Goal: Task Accomplishment & Management: Complete application form

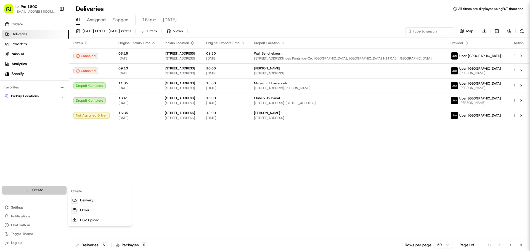
click at [46, 188] on html "Le Pro 1600 [EMAIL_ADDRESS][DOMAIN_NAME] Toggle Sidebar Orders Deliveries Provi…" at bounding box center [265, 125] width 530 height 251
click at [99, 201] on link "Delivery" at bounding box center [100, 201] width 62 height 10
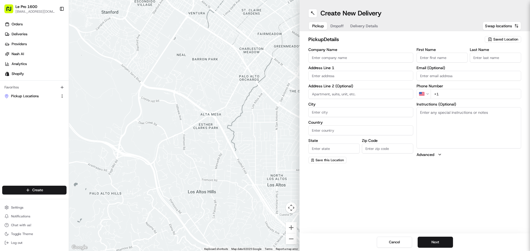
click at [332, 59] on input "Company Name" at bounding box center [360, 58] width 105 height 10
type input "9397-6215 Quebec Inc"
type input "1600 Villeray"
type input "[GEOGRAPHIC_DATA]"
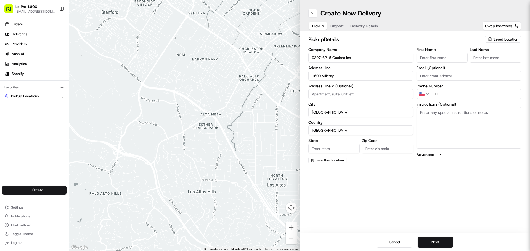
type input "[GEOGRAPHIC_DATA]"
type input "H2E 1H3"
click at [425, 177] on div "Create New Delivery Pickup Dropoff Delivery Details Swap locations pickup Detai…" at bounding box center [414, 125] width 230 height 251
click at [436, 57] on input "First Name" at bounding box center [441, 58] width 51 height 10
type input "LEPRO"
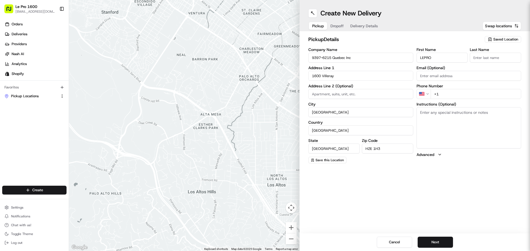
click at [486, 58] on input "Last Name" at bounding box center [494, 58] width 51 height 10
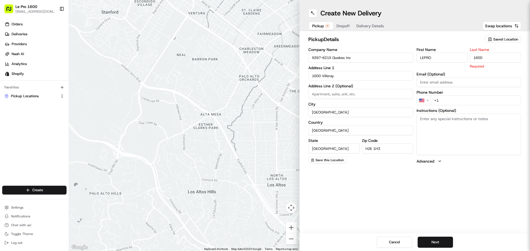
type input "1600"
click at [415, 166] on div "pickup Details Saved Location Company Name 9397-6215 Quebec Inc Address Line 1 …" at bounding box center [414, 99] width 230 height 137
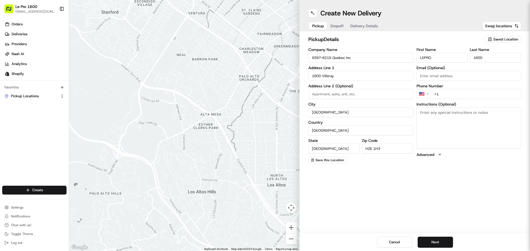
click at [461, 96] on input "+1" at bounding box center [475, 94] width 91 height 10
type input "[PHONE_NUMBER]"
click at [436, 245] on button "Next" at bounding box center [434, 242] width 35 height 11
click at [361, 58] on input "Company Name" at bounding box center [360, 58] width 105 height 10
click at [320, 58] on input "kine niange" at bounding box center [360, 58] width 105 height 10
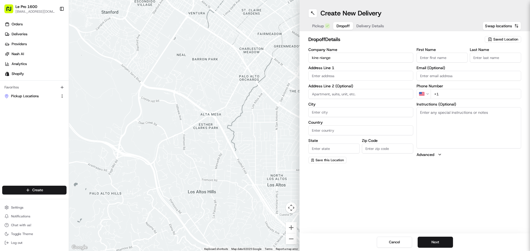
click at [321, 59] on input "kine niange" at bounding box center [360, 58] width 105 height 10
click at [313, 57] on input "kine Niange" at bounding box center [360, 58] width 105 height 10
drag, startPoint x: 319, startPoint y: 58, endPoint x: 307, endPoint y: 57, distance: 11.6
click at [307, 57] on div "dropoff Details Saved Location Company Name [PERSON_NAME] Address Line 1 Addres…" at bounding box center [414, 99] width 230 height 137
type input "[PERSON_NAME]"
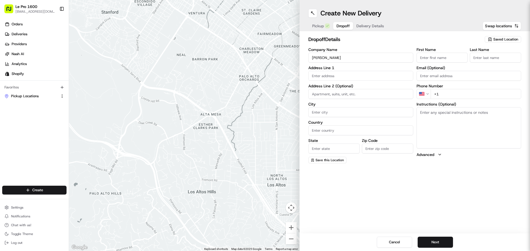
click at [445, 58] on input "First Name" at bounding box center [441, 58] width 51 height 10
paste input "Kine"
type input "Kine"
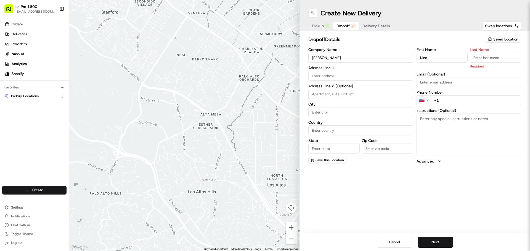
drag, startPoint x: 388, startPoint y: 166, endPoint x: 324, endPoint y: 91, distance: 98.6
click at [388, 164] on div "dropoff Details Saved Location Company Name [PERSON_NAME] Address Line 1 Addres…" at bounding box center [414, 99] width 230 height 137
drag, startPoint x: 334, startPoint y: 59, endPoint x: 320, endPoint y: 54, distance: 15.2
click at [320, 54] on input "[PERSON_NAME]" at bounding box center [360, 58] width 105 height 10
click at [497, 59] on input "Last Name" at bounding box center [494, 58] width 51 height 10
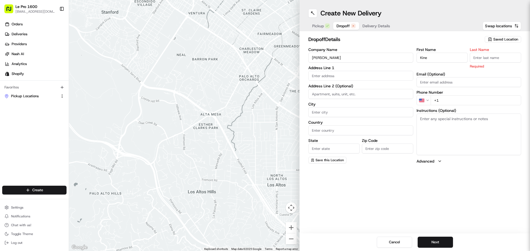
paste input "Niange"
type input "Niange"
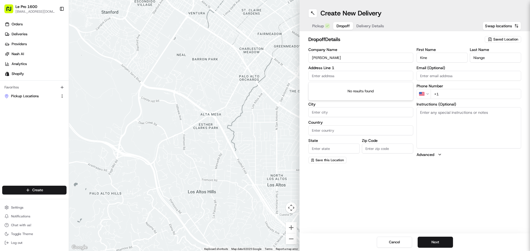
click at [333, 77] on input "text" at bounding box center [360, 76] width 105 height 10
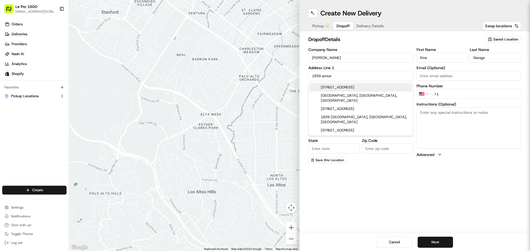
drag, startPoint x: 368, startPoint y: 89, endPoint x: 355, endPoint y: 90, distance: 12.8
click at [368, 88] on div "[STREET_ADDRESS]" at bounding box center [360, 87] width 102 height 8
type input "1839 Av. [STREET_ADDRESS]"
type input "[GEOGRAPHIC_DATA]"
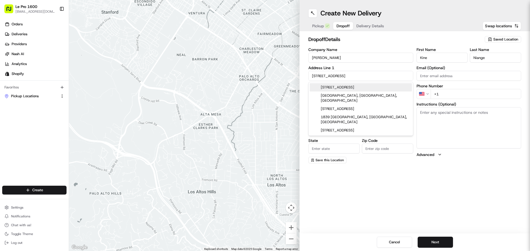
type input "QC"
type input "H3H 1H5"
type input "[STREET_ADDRESS]"
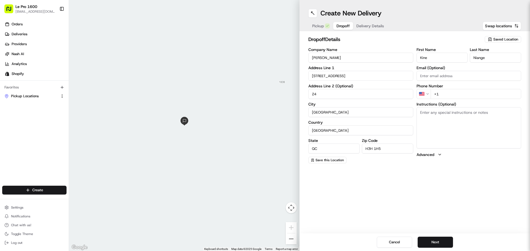
type input "24"
drag, startPoint x: 391, startPoint y: 220, endPoint x: 393, endPoint y: 205, distance: 14.1
click at [392, 220] on div "Create New Delivery Pickup Dropoff Delivery Details Swap locations dropoff Deta…" at bounding box center [414, 125] width 230 height 251
click at [444, 94] on input "+1" at bounding box center [475, 94] width 91 height 10
type input "[PHONE_NUMBER]"
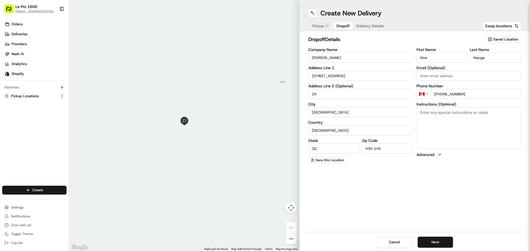
click at [389, 187] on div "Create New Delivery Pickup Dropoff Delivery Details Swap locations dropoff Deta…" at bounding box center [414, 125] width 230 height 251
click at [444, 241] on button "Next" at bounding box center [434, 242] width 35 height 11
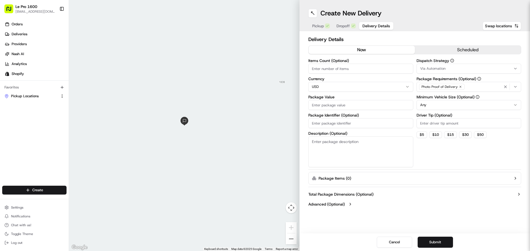
click at [340, 71] on input "Items Count (Optional)" at bounding box center [360, 69] width 105 height 10
type input "37"
click at [338, 106] on input "Package Value" at bounding box center [360, 105] width 105 height 10
type input "197.43"
click at [443, 68] on span "Via Automation" at bounding box center [432, 68] width 25 height 5
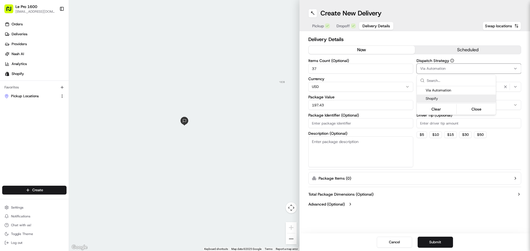
click at [446, 98] on span "Shopify" at bounding box center [459, 98] width 68 height 5
click at [482, 160] on html "Le Pro 1600 [EMAIL_ADDRESS][DOMAIN_NAME] Toggle Sidebar Orders Deliveries Provi…" at bounding box center [265, 125] width 530 height 251
click at [437, 244] on button "Submit" at bounding box center [434, 242] width 35 height 11
